Goal: Task Accomplishment & Management: Complete application form

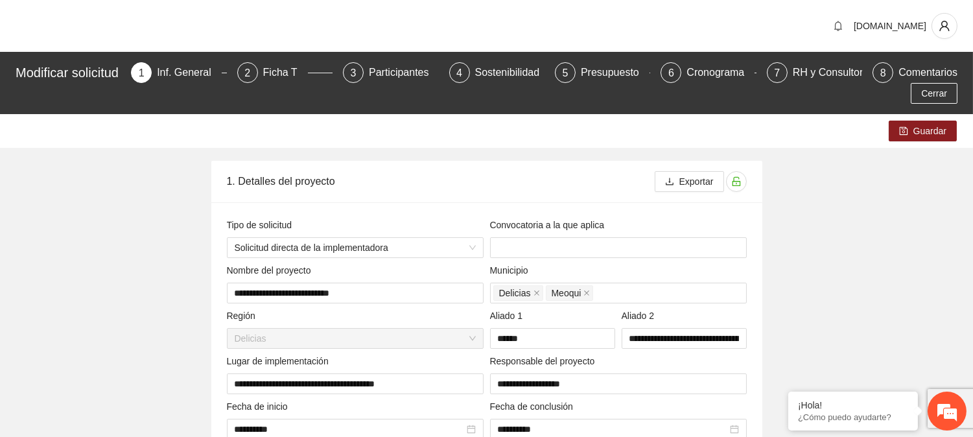
scroll to position [207, 0]
